Goal: Contribute content: Contribute content

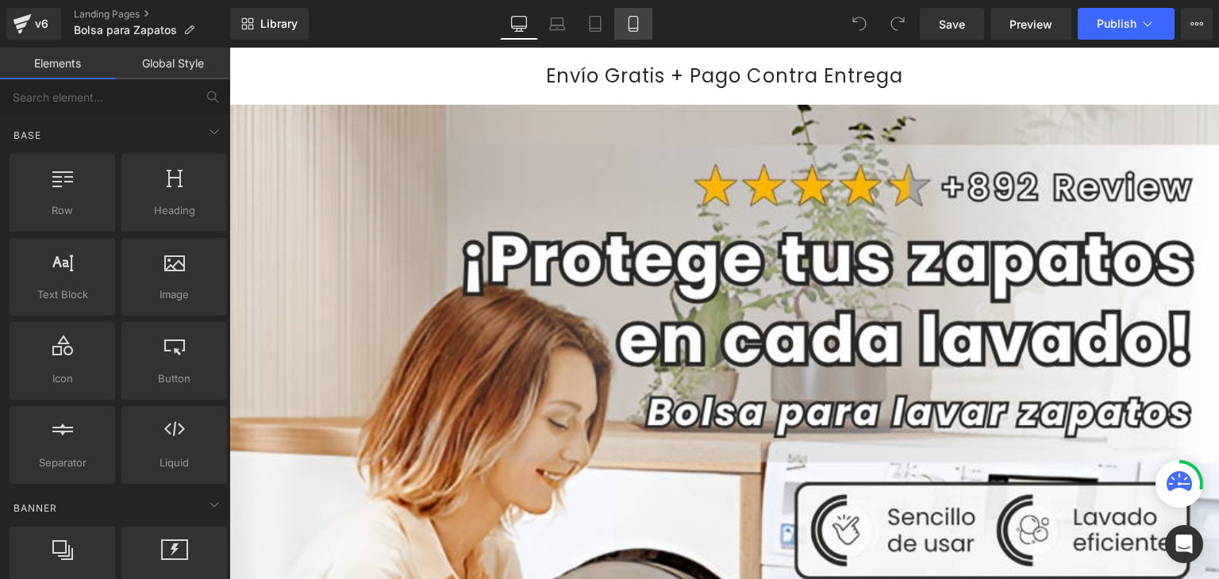
click at [635, 25] on icon at bounding box center [633, 24] width 16 height 16
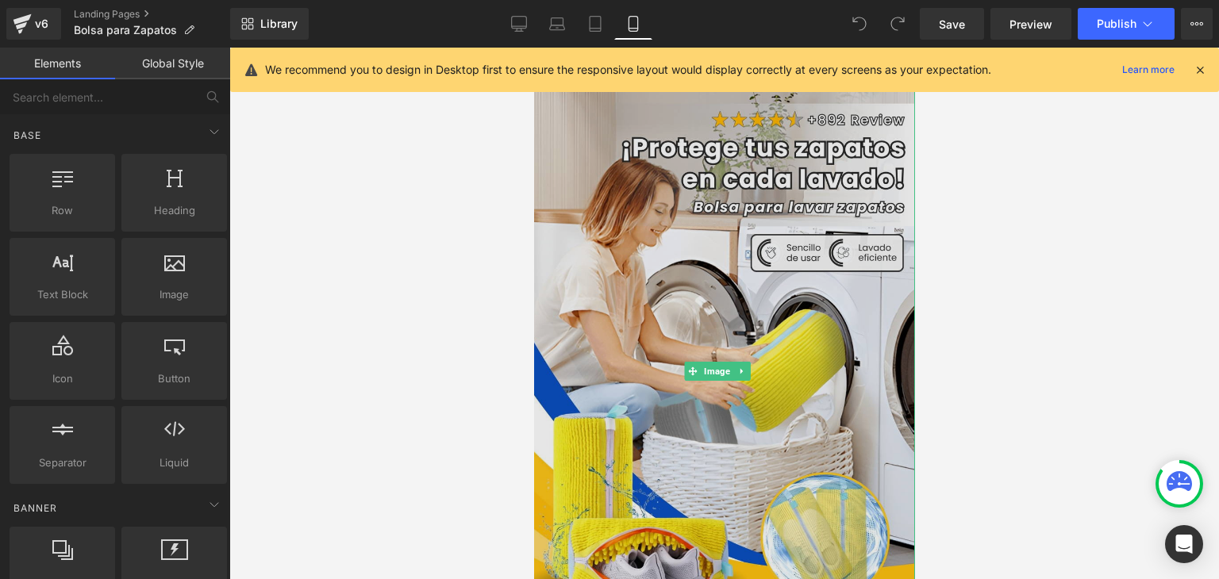
click at [806, 225] on img at bounding box center [722, 372] width 383 height 568
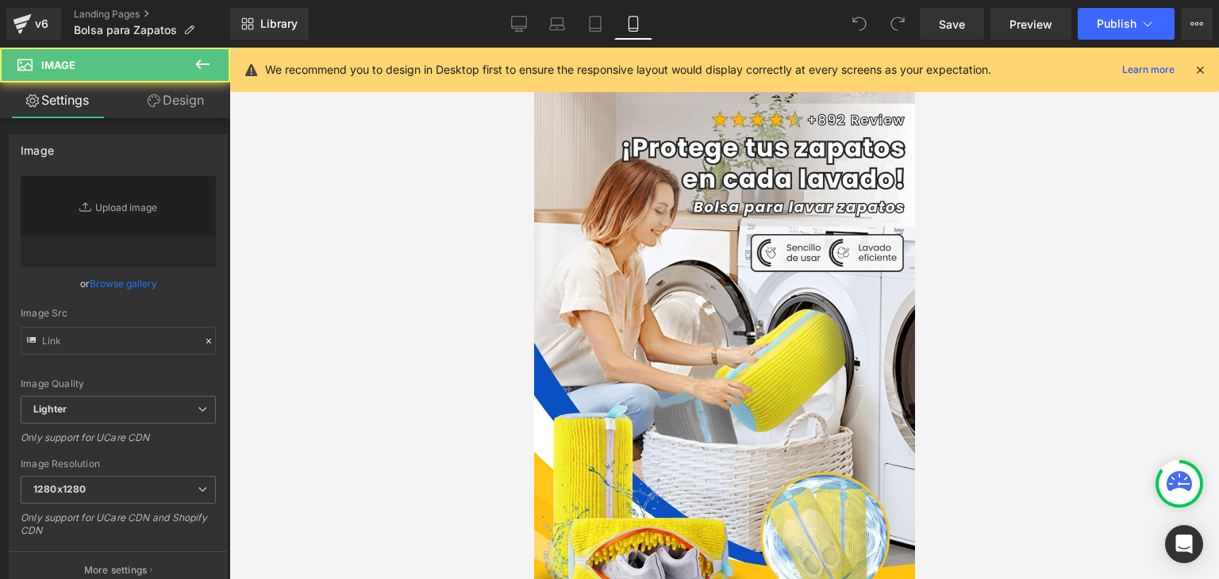
type input "[URL][DOMAIN_NAME]"
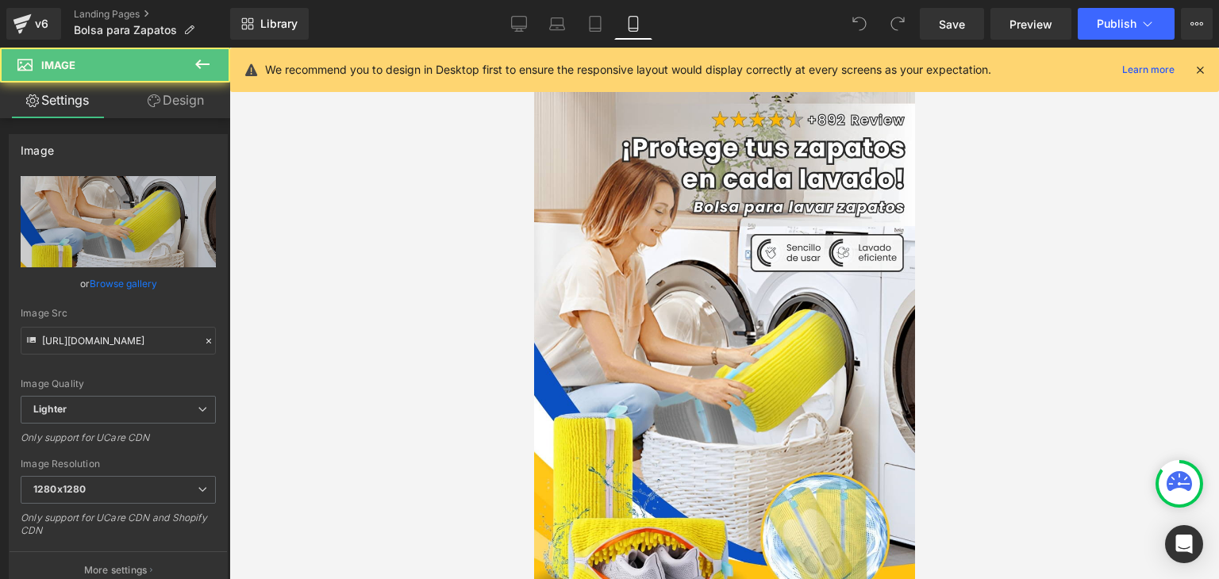
click at [1203, 69] on icon at bounding box center [1200, 70] width 14 height 14
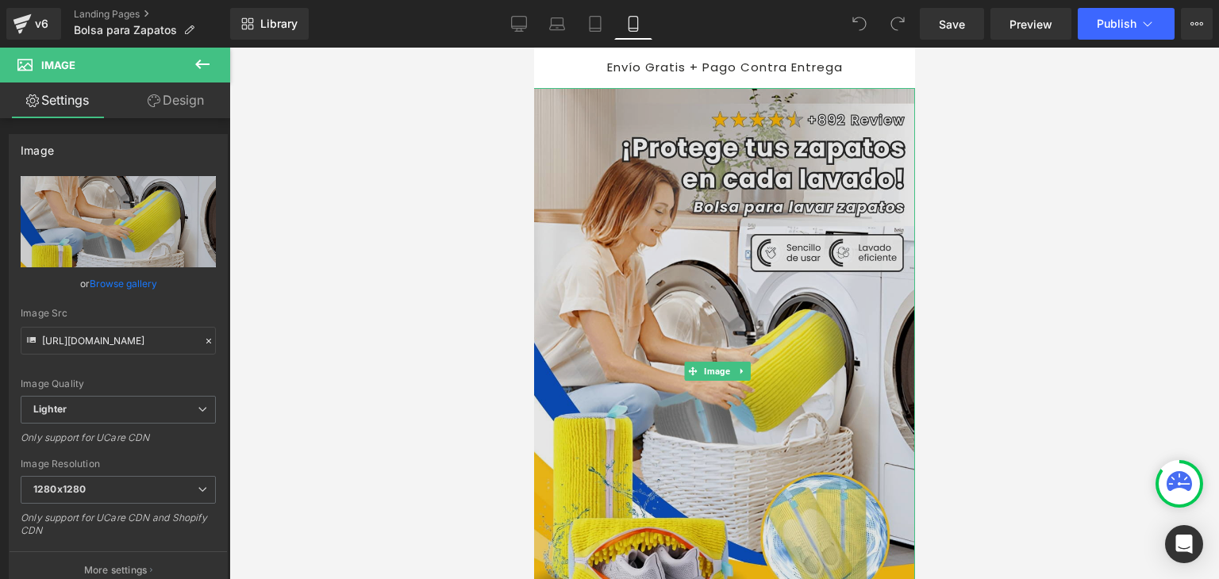
click at [695, 225] on img at bounding box center [722, 372] width 383 height 568
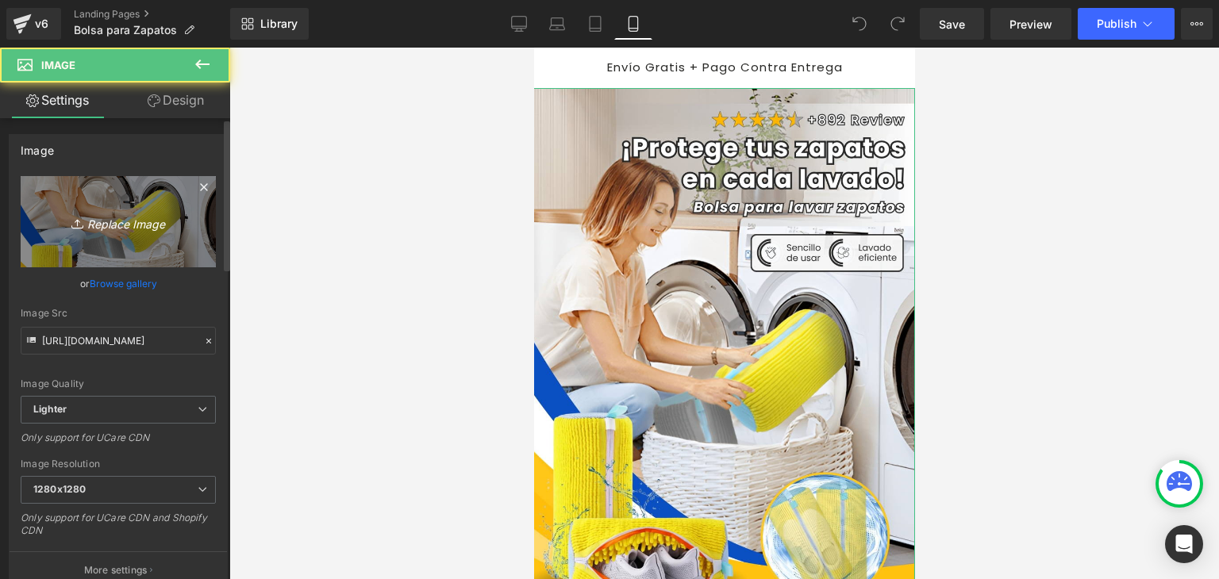
click at [135, 212] on icon "Replace Image" at bounding box center [118, 222] width 127 height 20
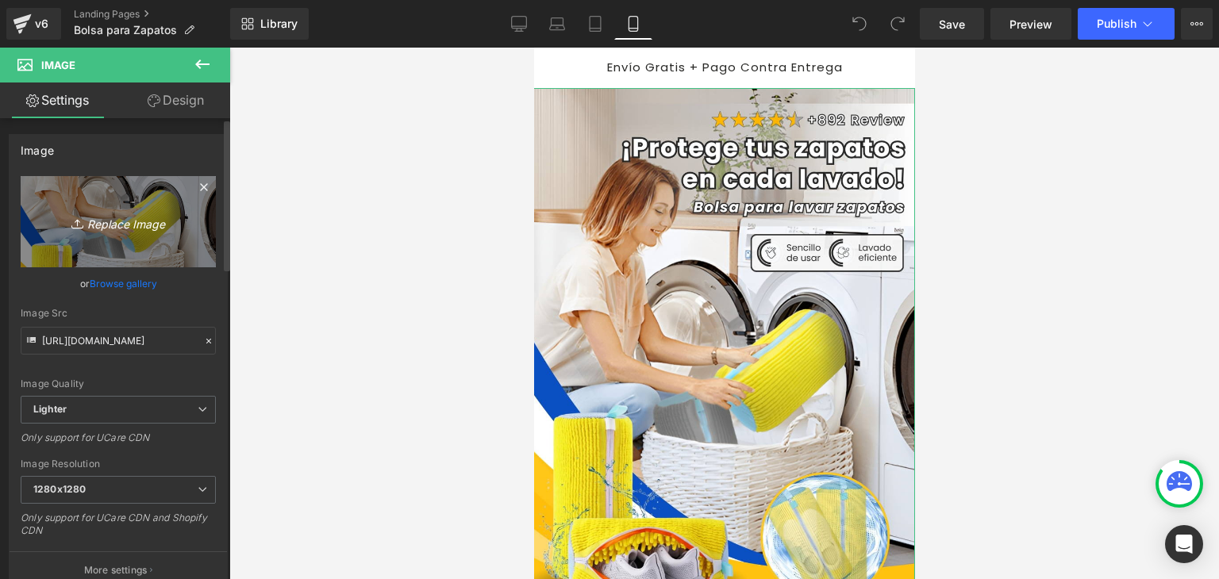
type input "C:\fakepath\Banner Landing (1) (1).webp"
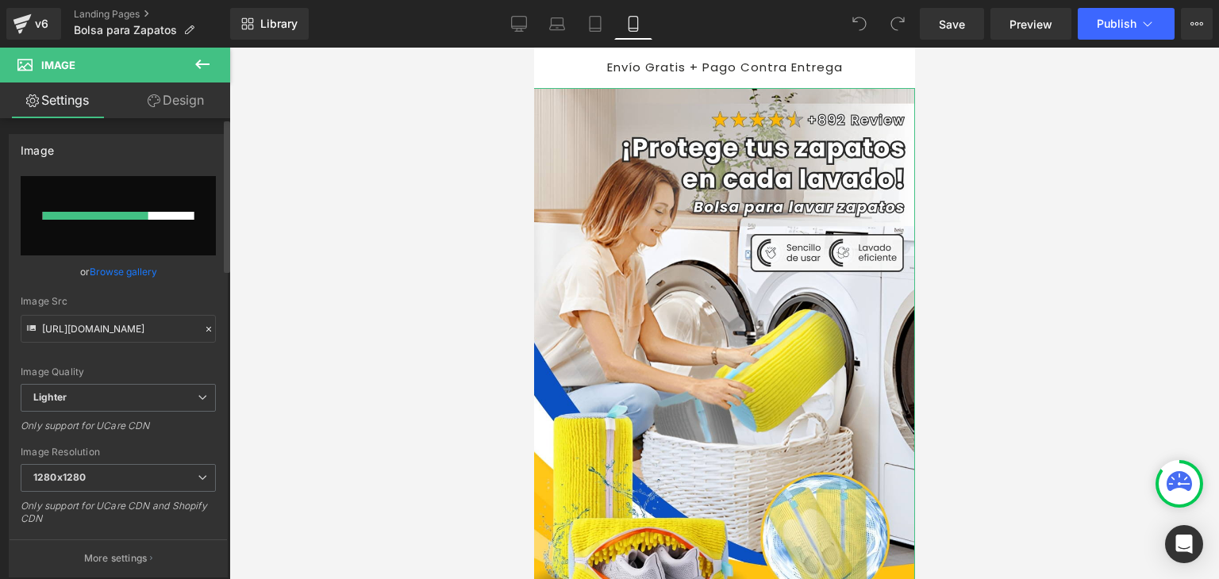
click at [98, 271] on link "Browse gallery" at bounding box center [123, 272] width 67 height 28
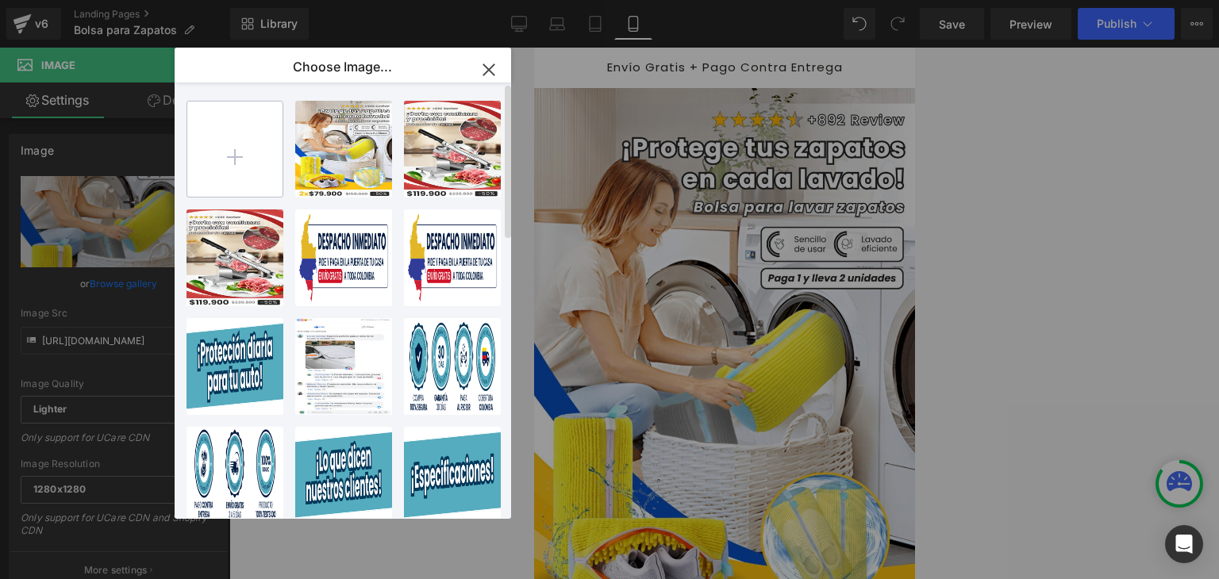
type input "[URL][DOMAIN_NAME]"
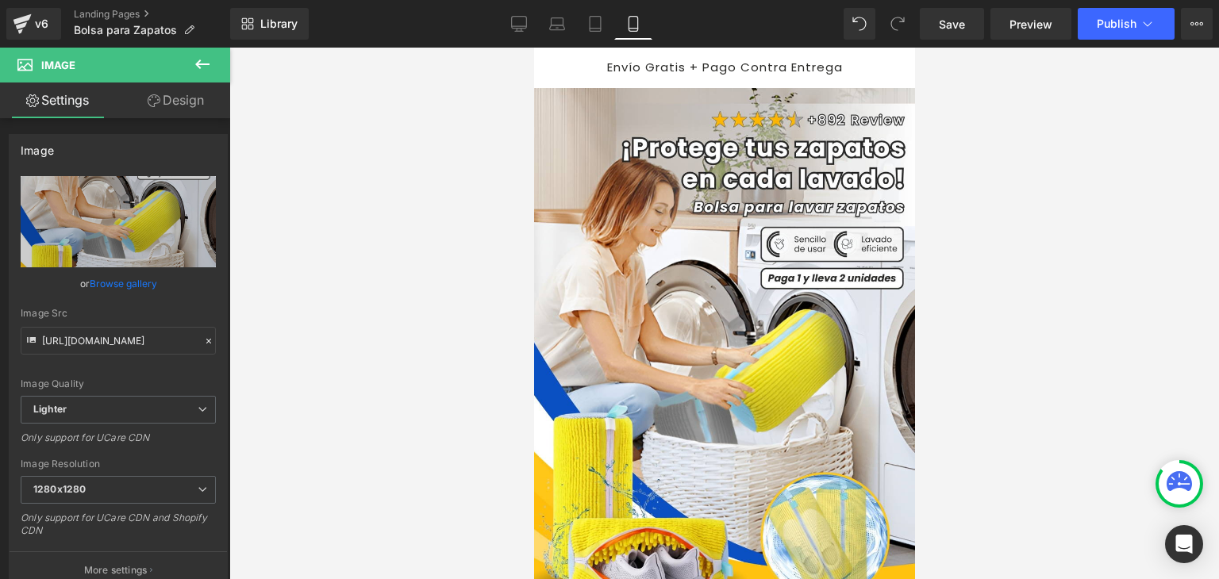
click at [1098, 102] on div at bounding box center [724, 314] width 990 height 532
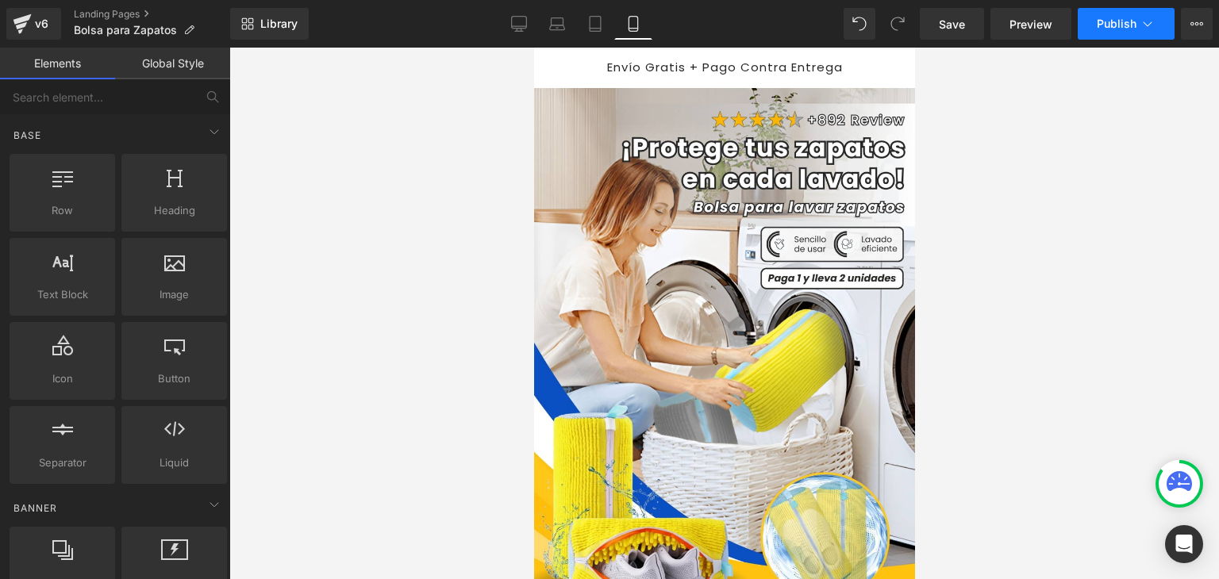
click at [1127, 13] on button "Publish" at bounding box center [1126, 24] width 97 height 32
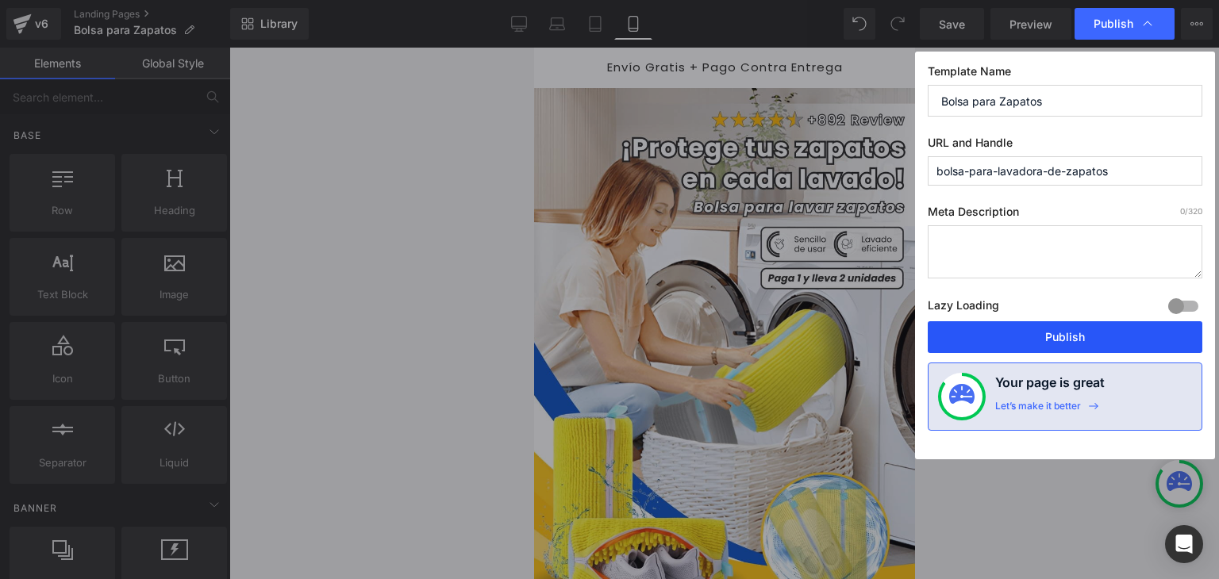
click at [0, 0] on button "Publish" at bounding box center [0, 0] width 0 height 0
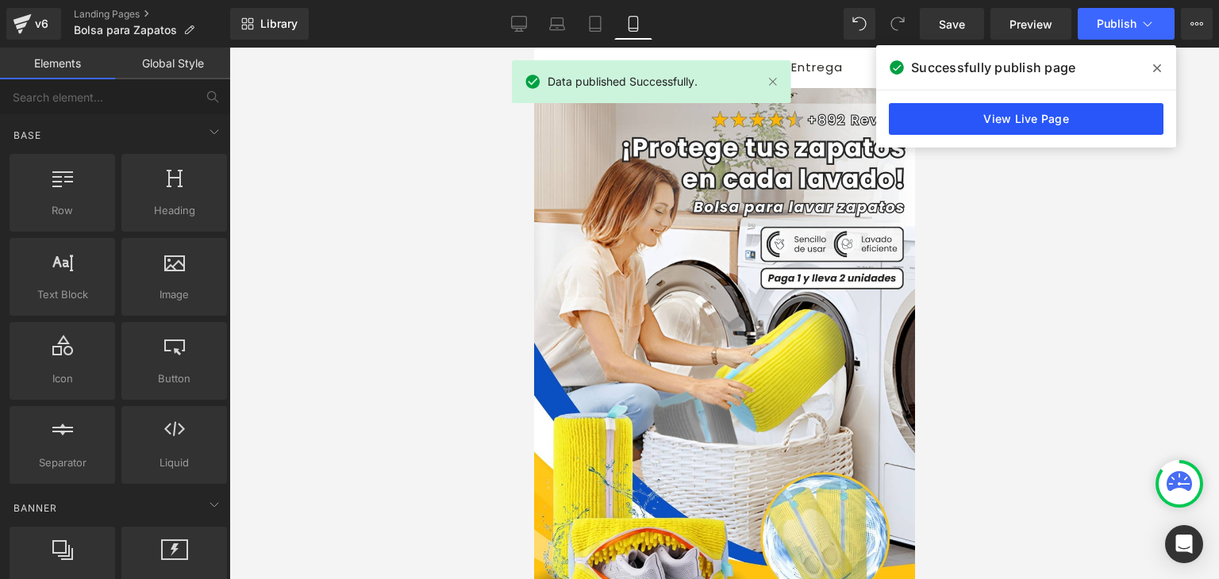
click at [0, 0] on link "View Live Page" at bounding box center [0, 0] width 0 height 0
